Goal: Download file/media

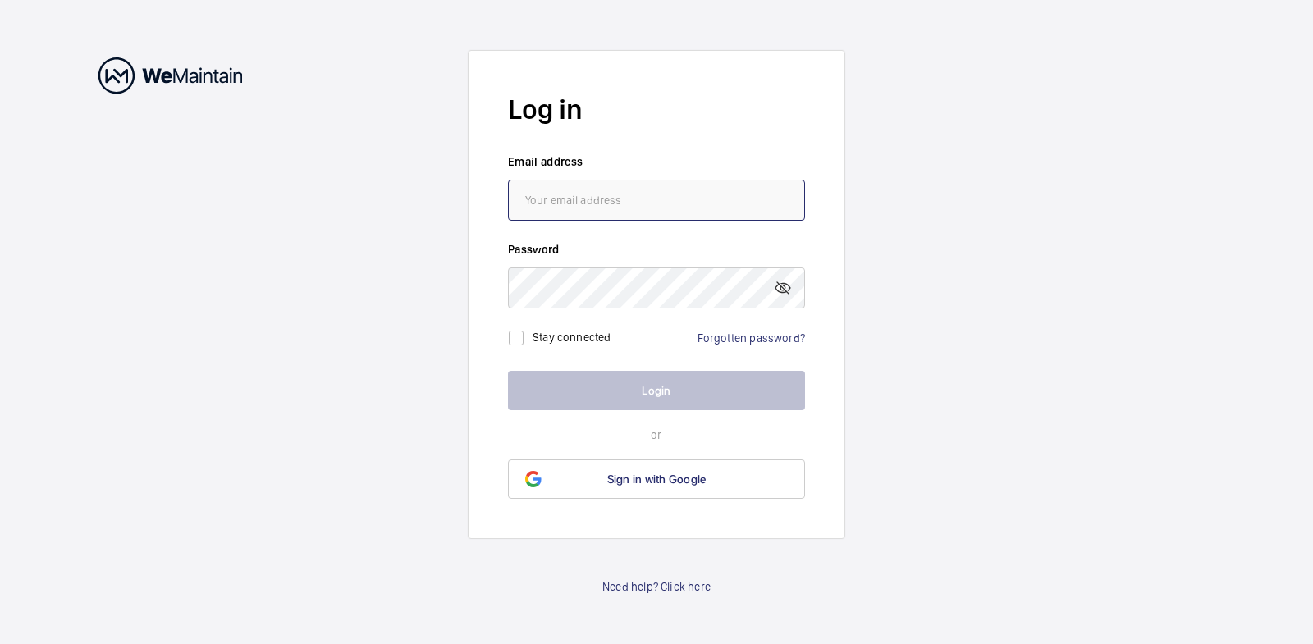
type input "[EMAIL_ADDRESS][DOMAIN_NAME]"
click at [660, 387] on button "Login" at bounding box center [656, 390] width 297 height 39
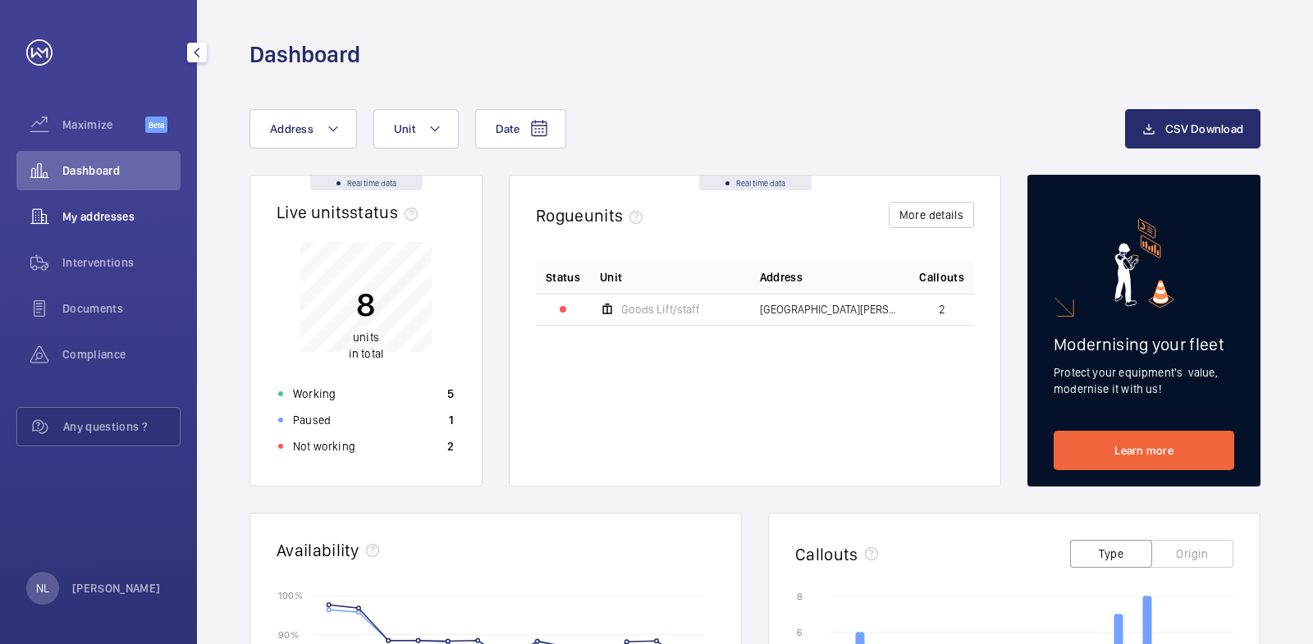
click at [147, 217] on span "My addresses" at bounding box center [121, 216] width 118 height 16
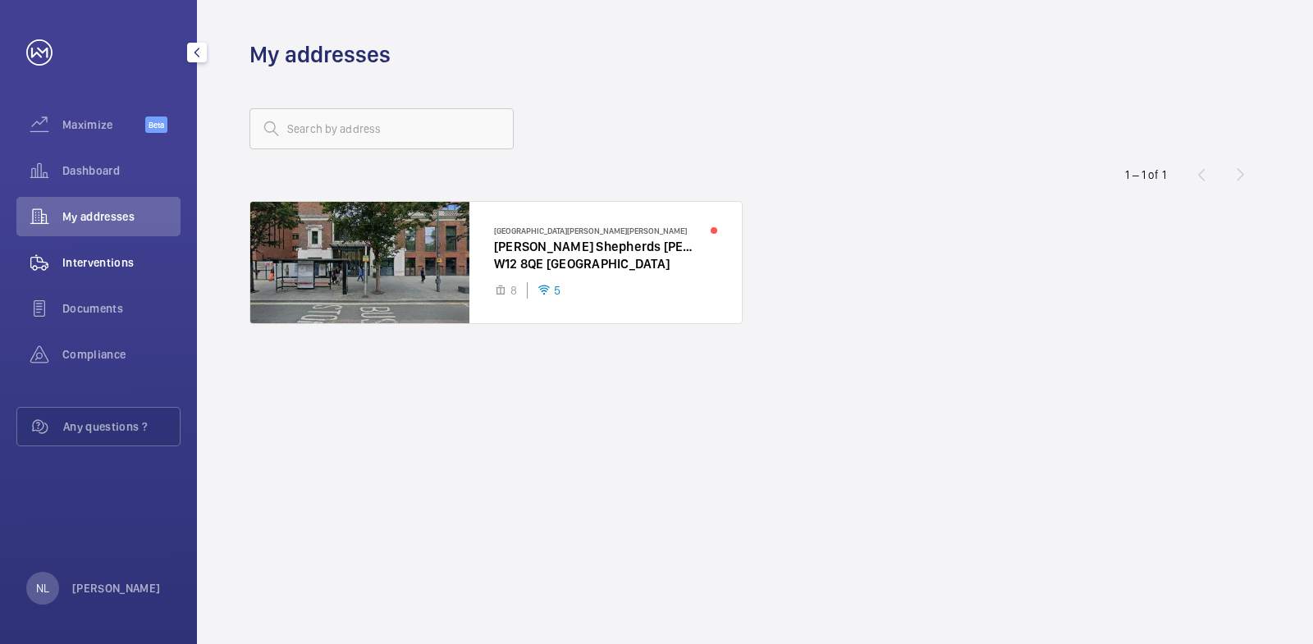
click at [136, 264] on span "Interventions" at bounding box center [121, 262] width 118 height 16
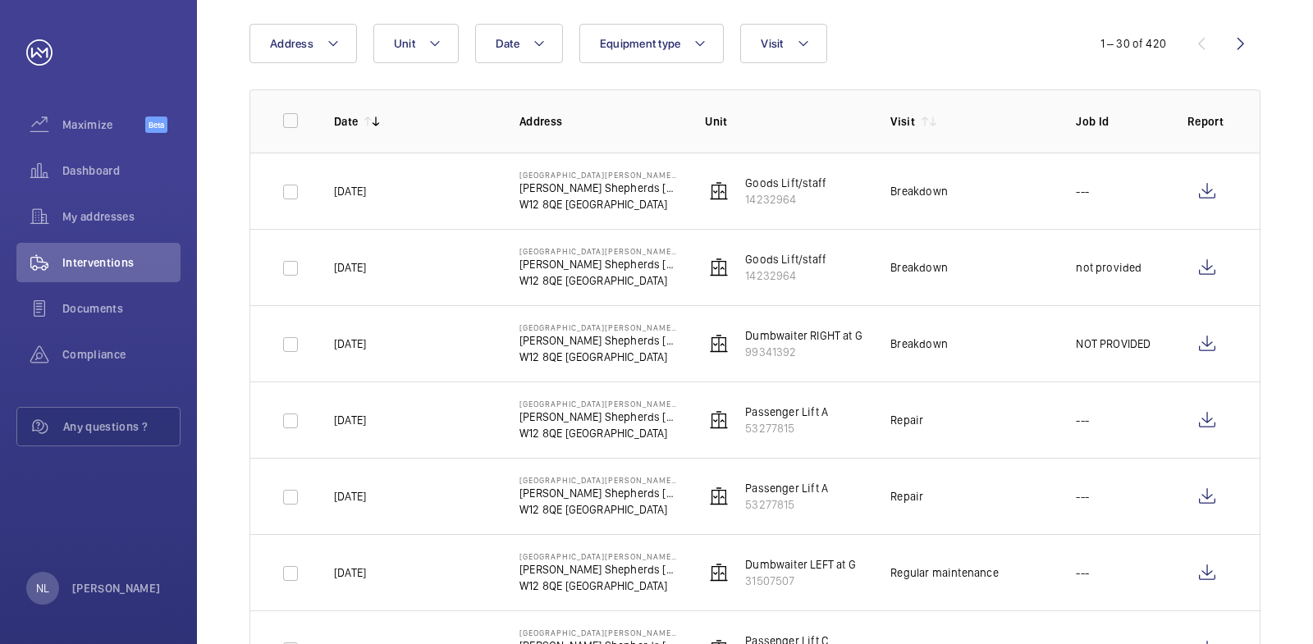
scroll to position [246, 0]
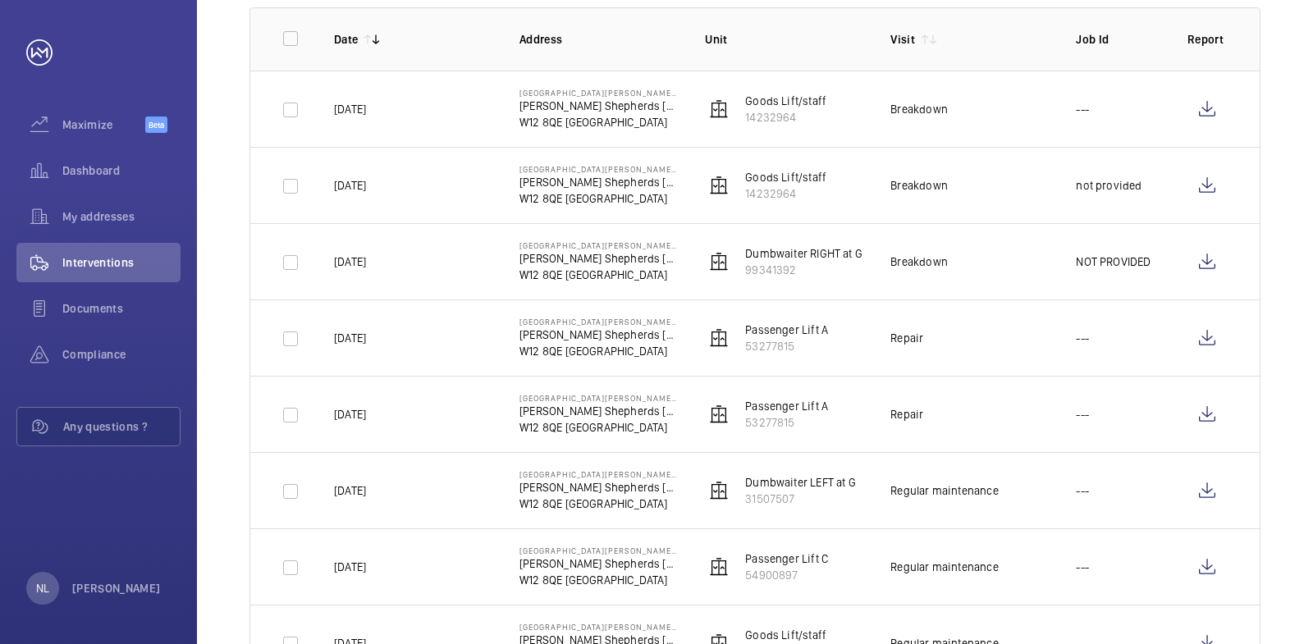
click at [920, 494] on div "Regular maintenance" at bounding box center [943, 490] width 107 height 16
click at [1208, 491] on wm-front-icon-button at bounding box center [1206, 490] width 39 height 39
click at [1212, 259] on wm-front-icon-button at bounding box center [1206, 261] width 39 height 39
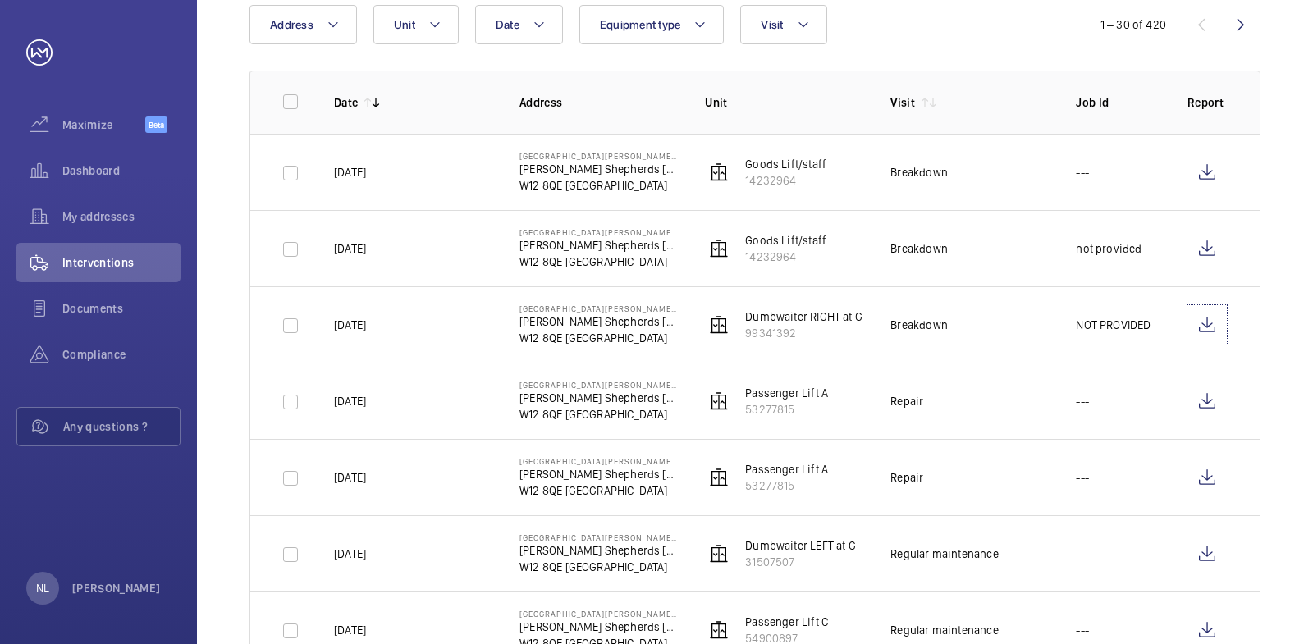
scroll to position [82, 0]
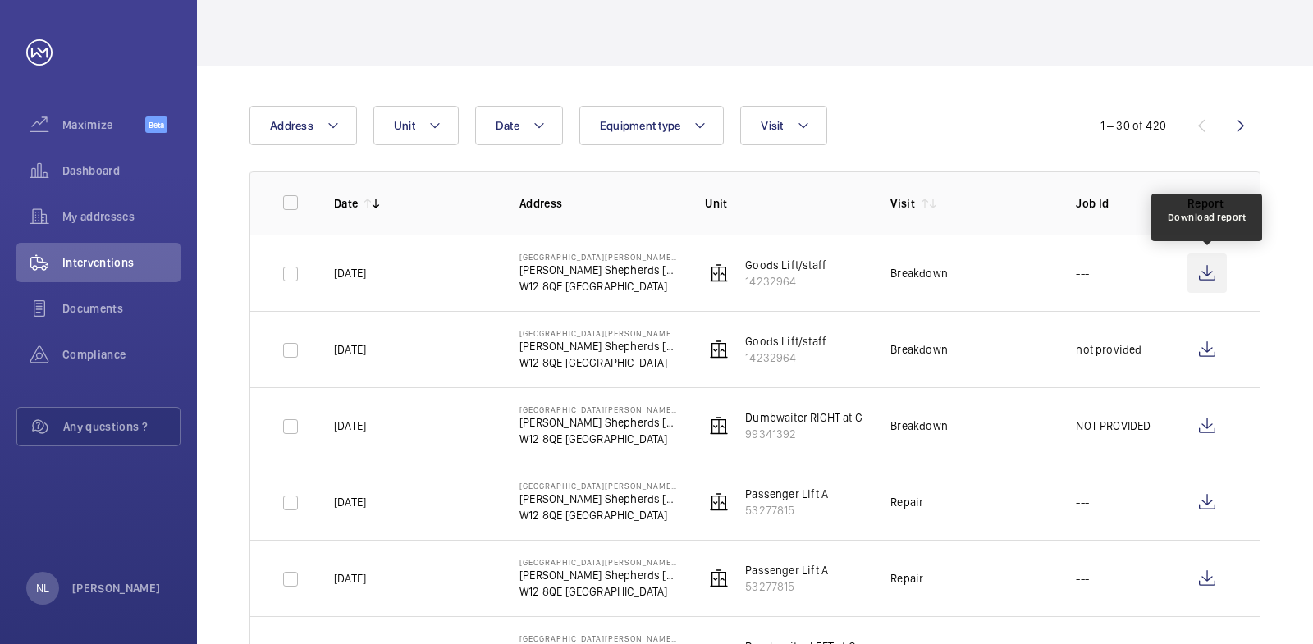
click at [1200, 271] on wm-front-icon-button at bounding box center [1206, 273] width 39 height 39
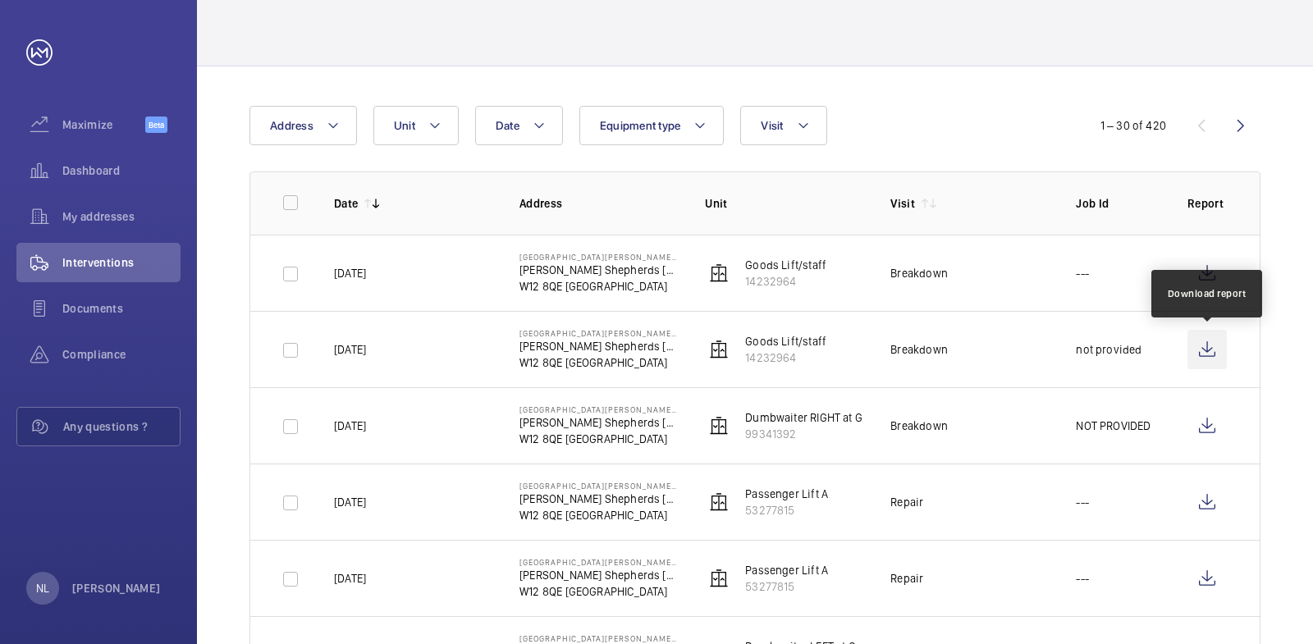
click at [1216, 340] on wm-front-icon-button at bounding box center [1206, 349] width 39 height 39
